Goal: Task Accomplishment & Management: Manage account settings

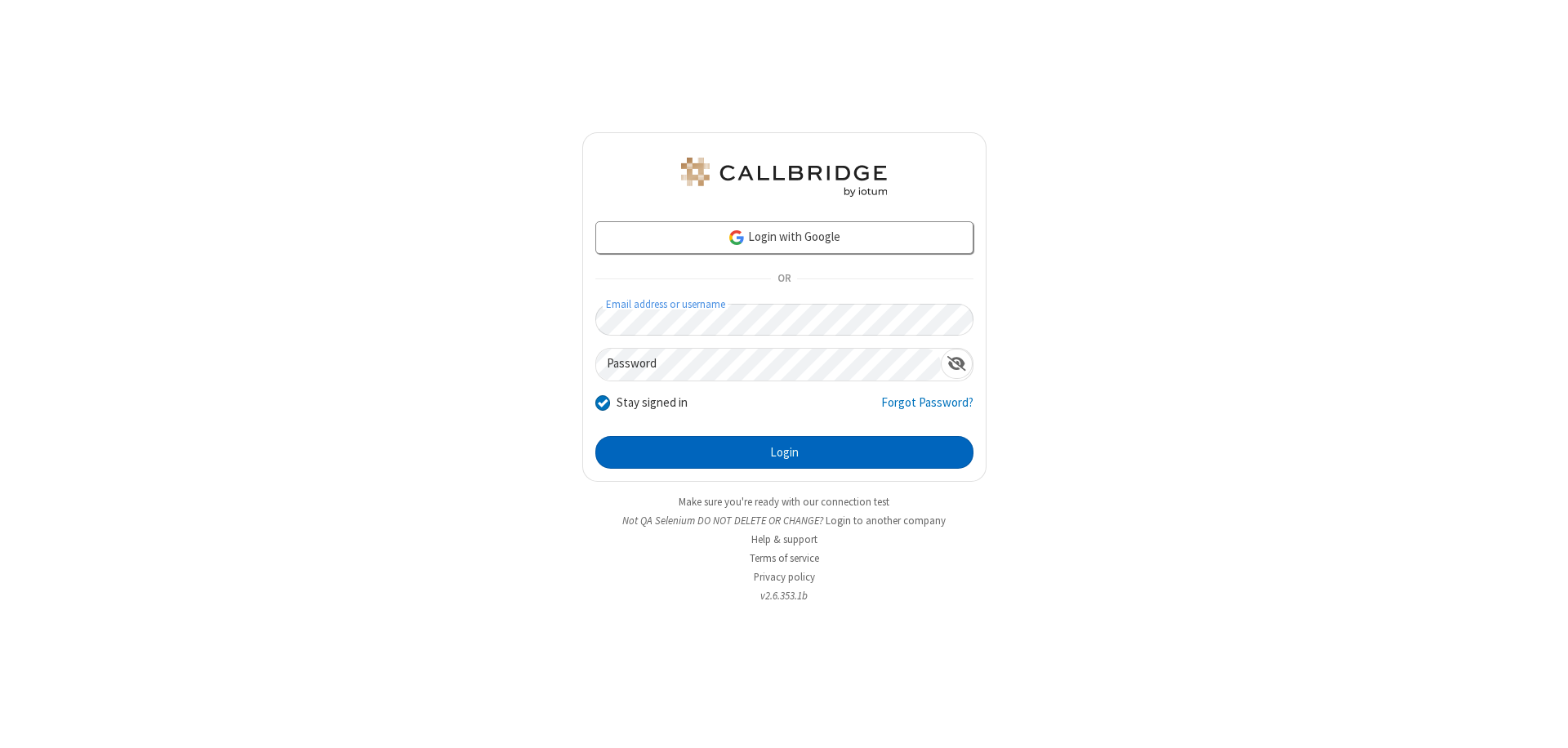
click at [784, 453] on button "Login" at bounding box center [784, 453] width 378 height 33
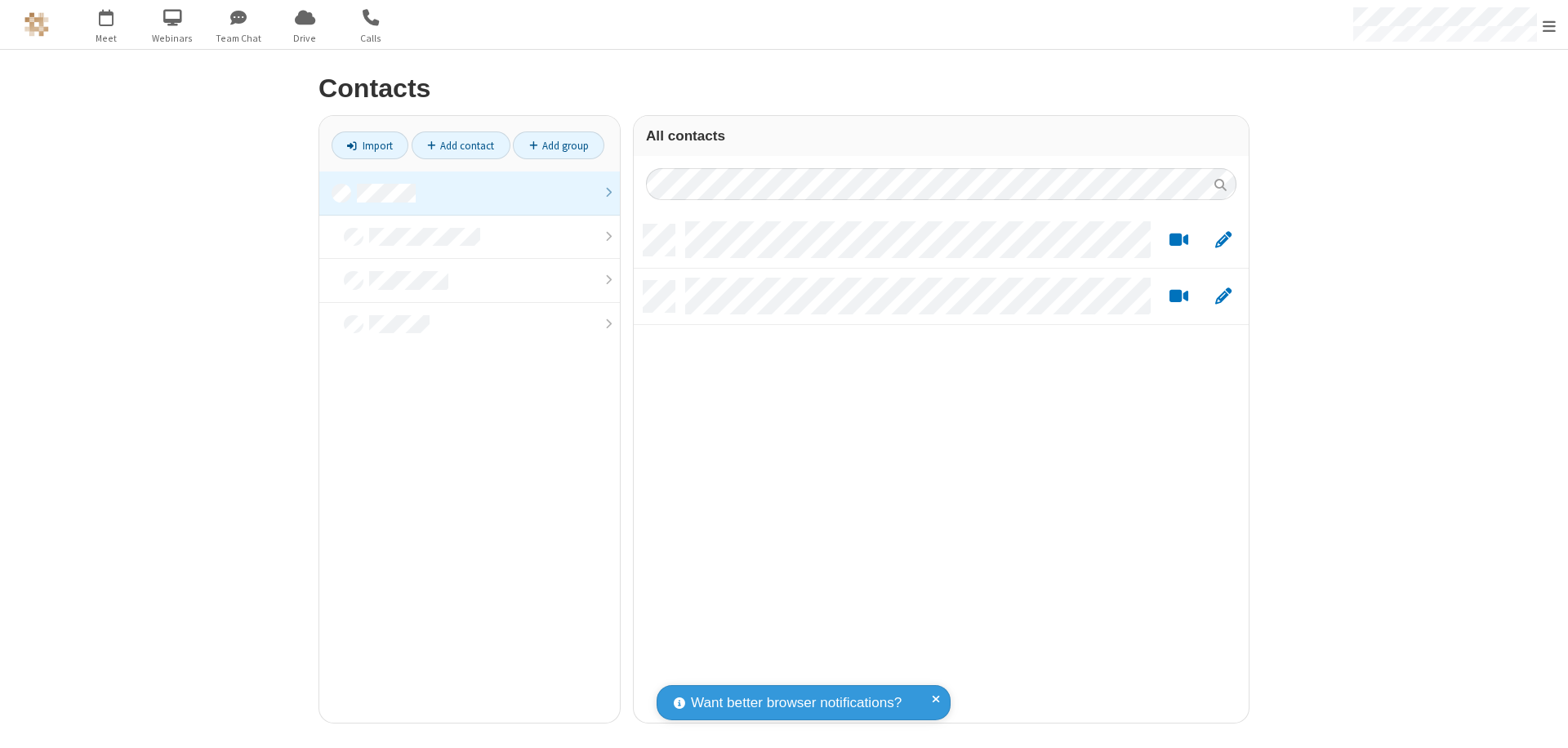
scroll to position [498, 603]
click at [470, 193] on link at bounding box center [469, 193] width 301 height 44
click at [460, 145] on link "Add contact" at bounding box center [460, 145] width 99 height 28
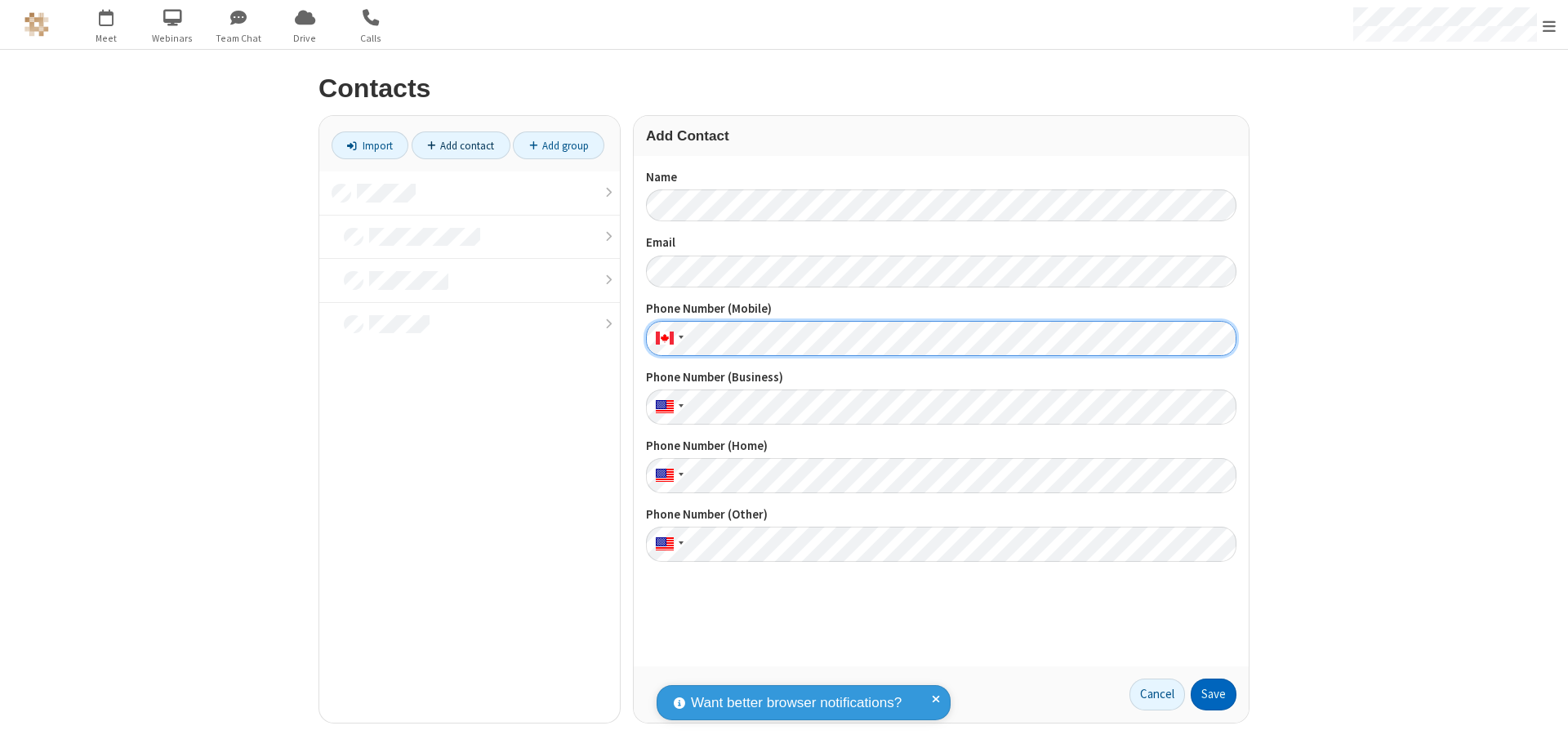
click at [1214, 694] on button "Save" at bounding box center [1214, 695] width 46 height 33
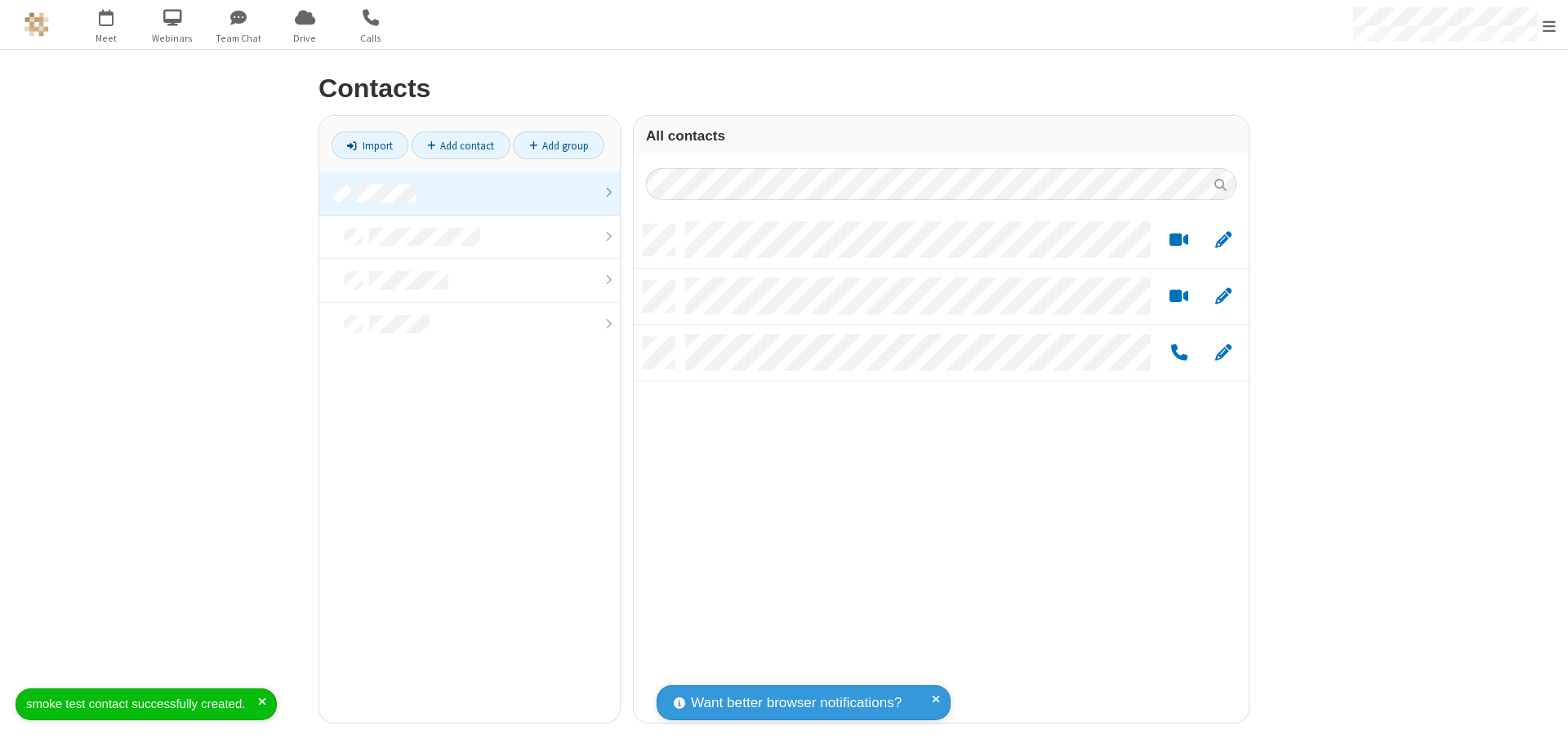
scroll to position [498, 603]
